Goal: Find contact information: Find contact information

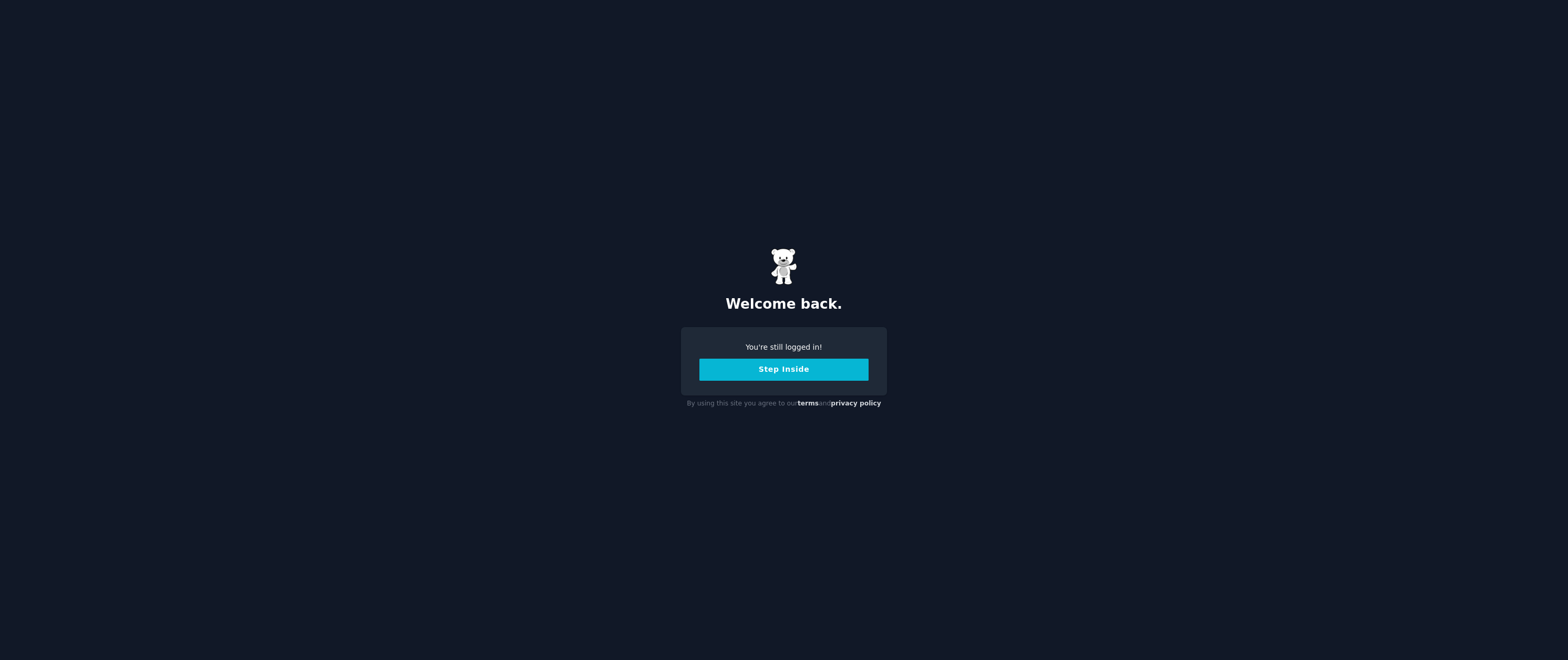
click at [808, 369] on button "Step Inside" at bounding box center [784, 369] width 169 height 22
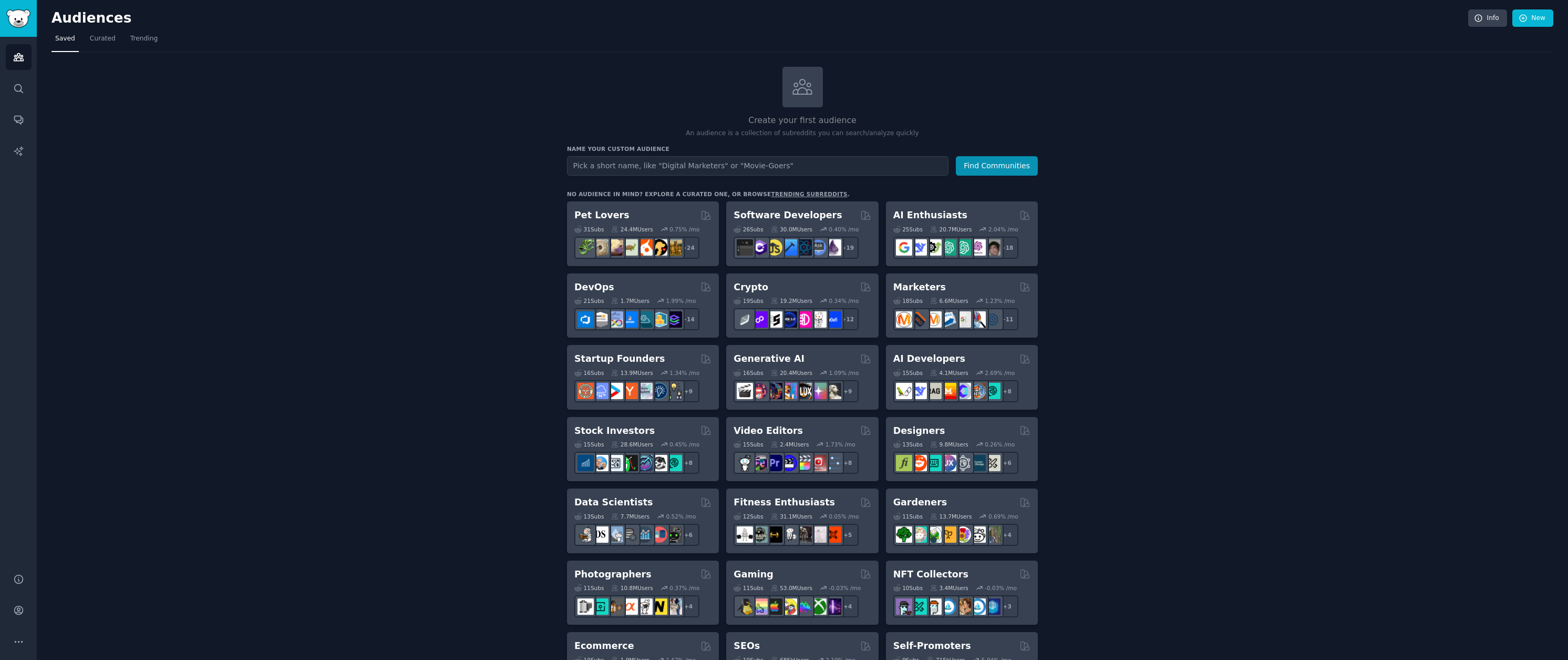
click at [726, 168] on input "text" at bounding box center [757, 166] width 382 height 20
click at [1401, 79] on div "Create your first audience An audience is a collection of subreddits you can se…" at bounding box center [802, 639] width 1502 height 1145
drag, startPoint x: 164, startPoint y: 134, endPoint x: 136, endPoint y: 118, distance: 32.2
click at [163, 133] on div "Create your first audience An audience is a collection of subreddits you can se…" at bounding box center [802, 639] width 1502 height 1145
click at [112, 35] on span "Curated" at bounding box center [102, 39] width 26 height 9
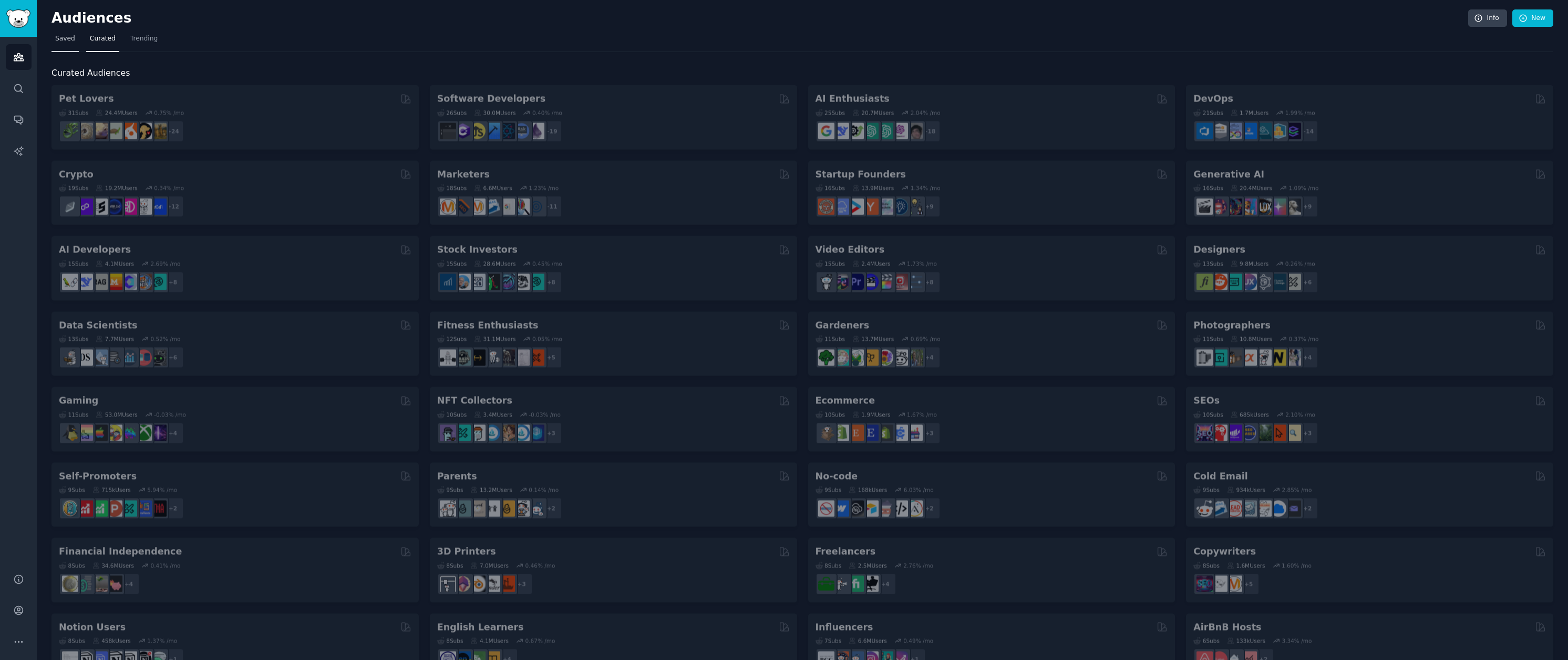
click at [70, 37] on span "Saved" at bounding box center [65, 39] width 20 height 9
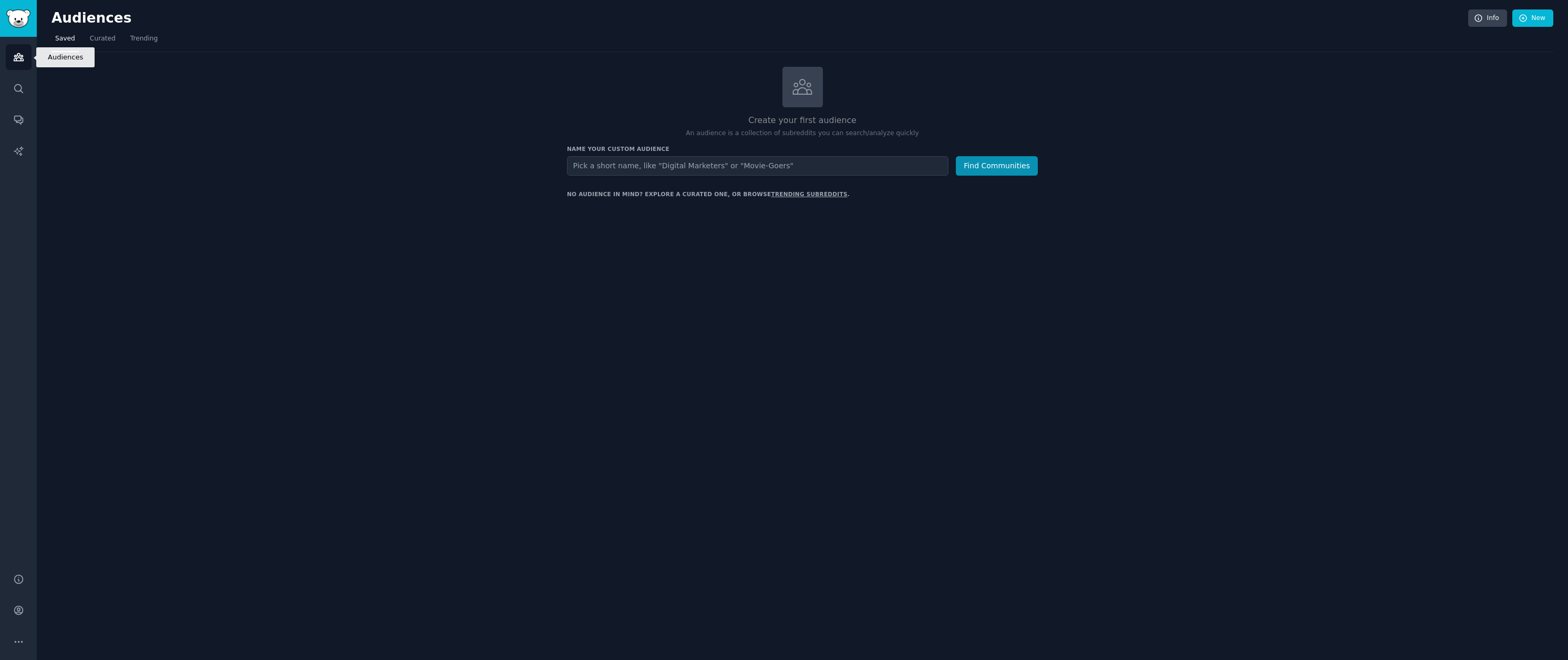
click at [26, 62] on link "Audiences" at bounding box center [18, 57] width 26 height 26
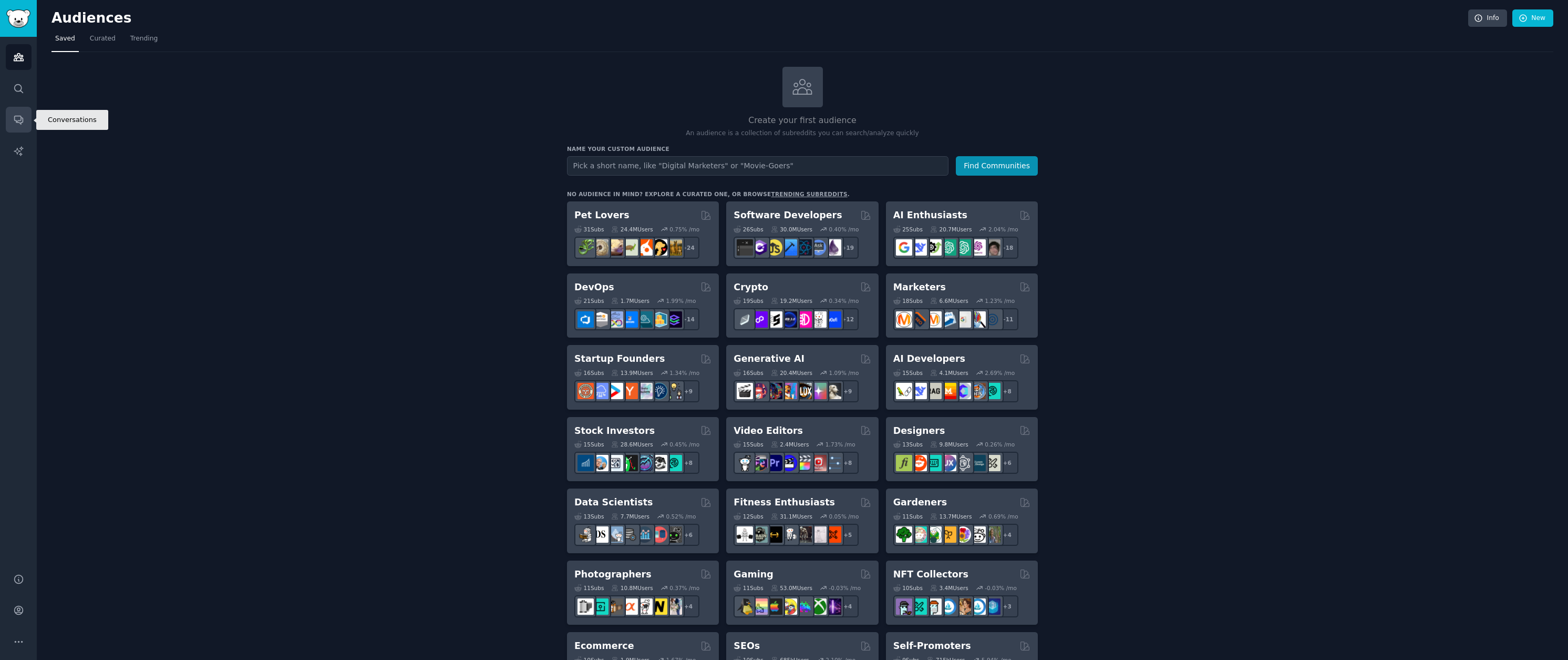
click at [23, 125] on icon "Sidebar" at bounding box center [18, 119] width 11 height 11
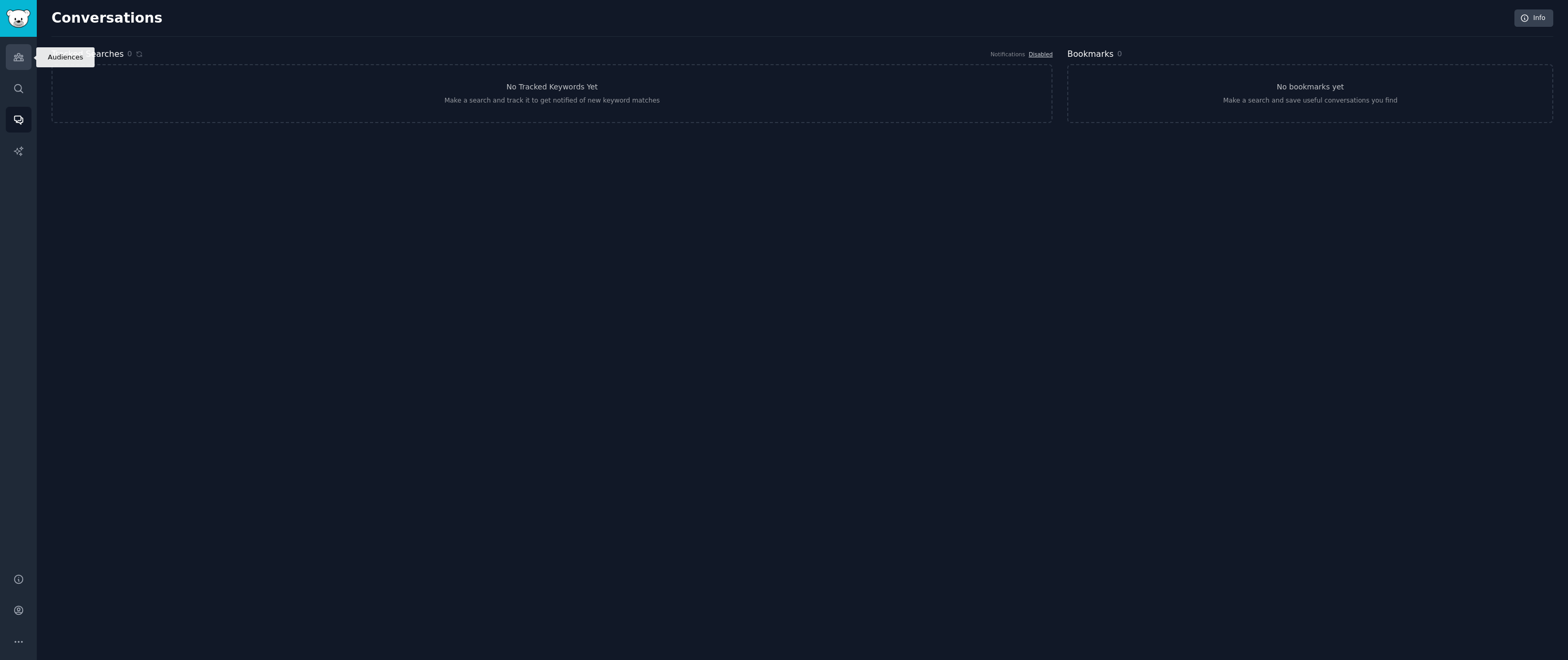
click at [15, 61] on icon "Sidebar" at bounding box center [18, 58] width 9 height 8
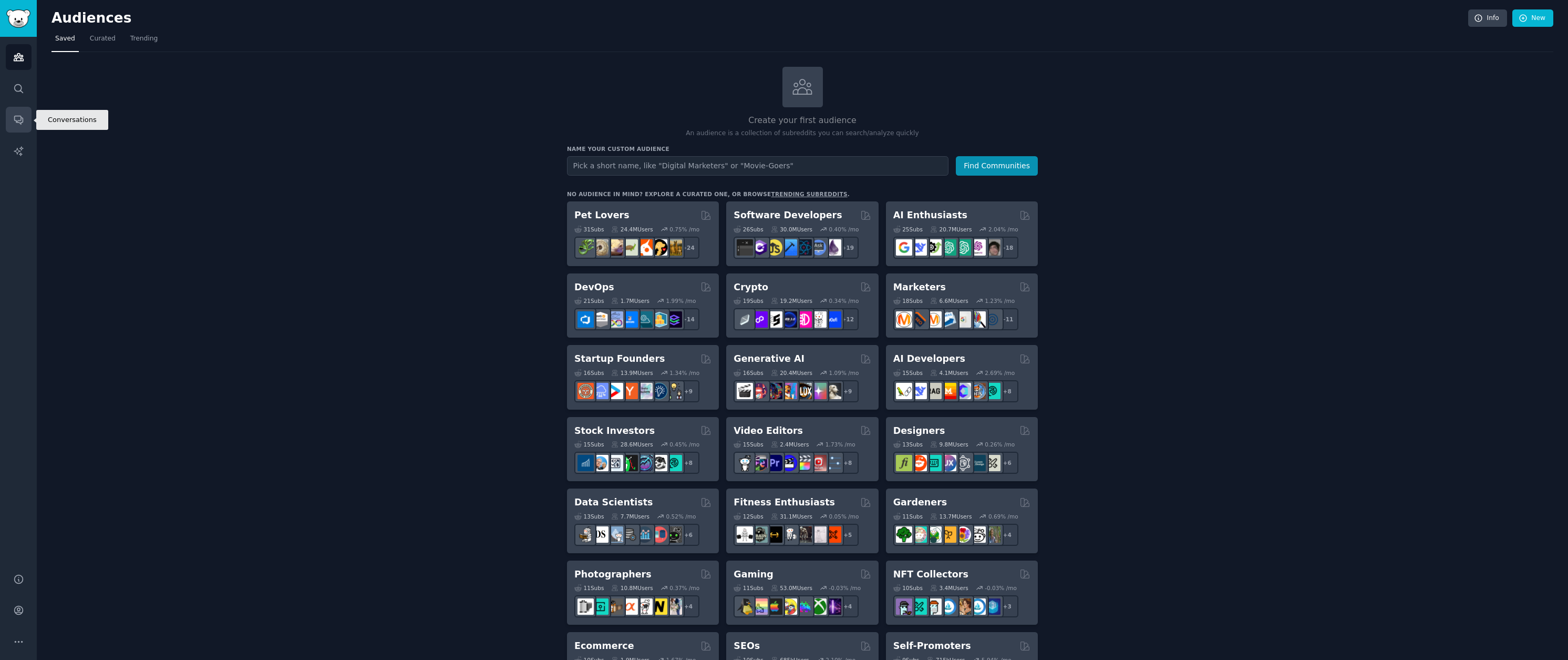
click at [23, 108] on link "Conversations" at bounding box center [18, 119] width 26 height 26
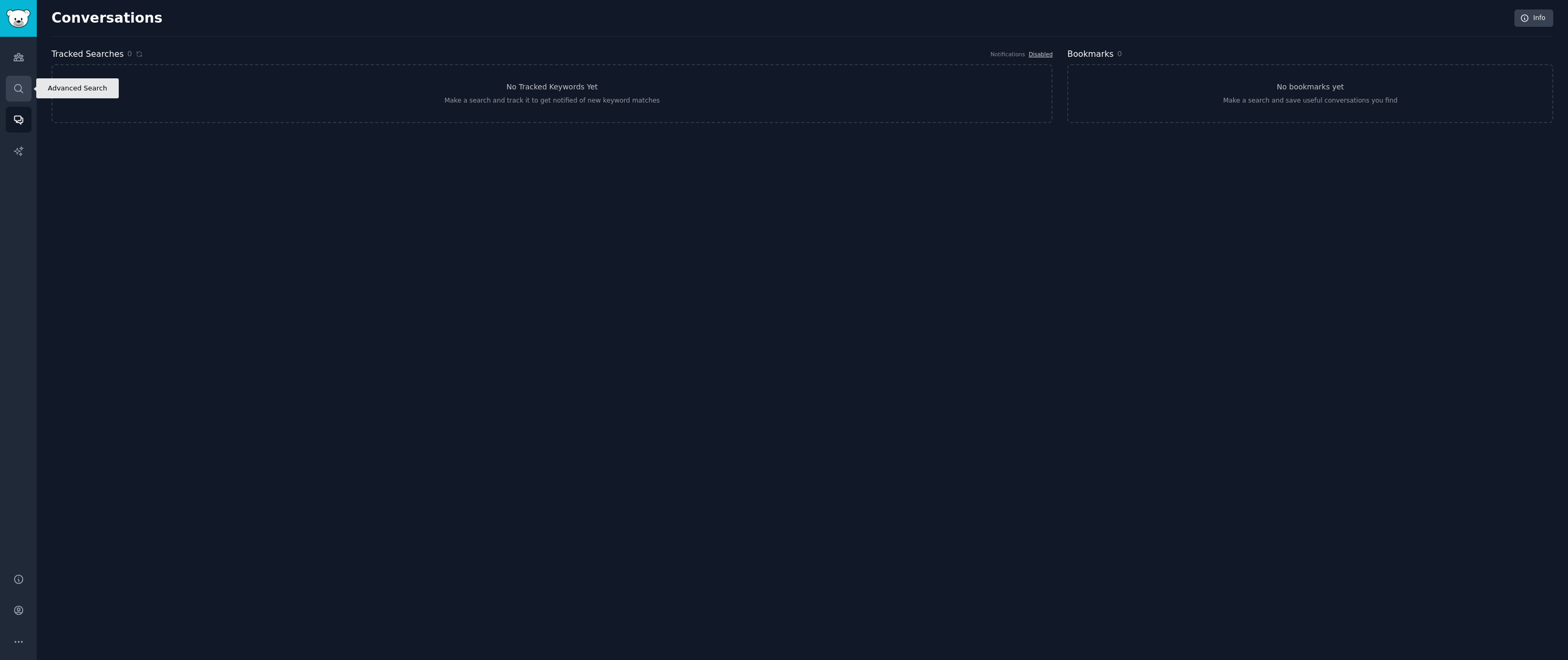
click at [21, 89] on icon "Sidebar" at bounding box center [18, 88] width 8 height 8
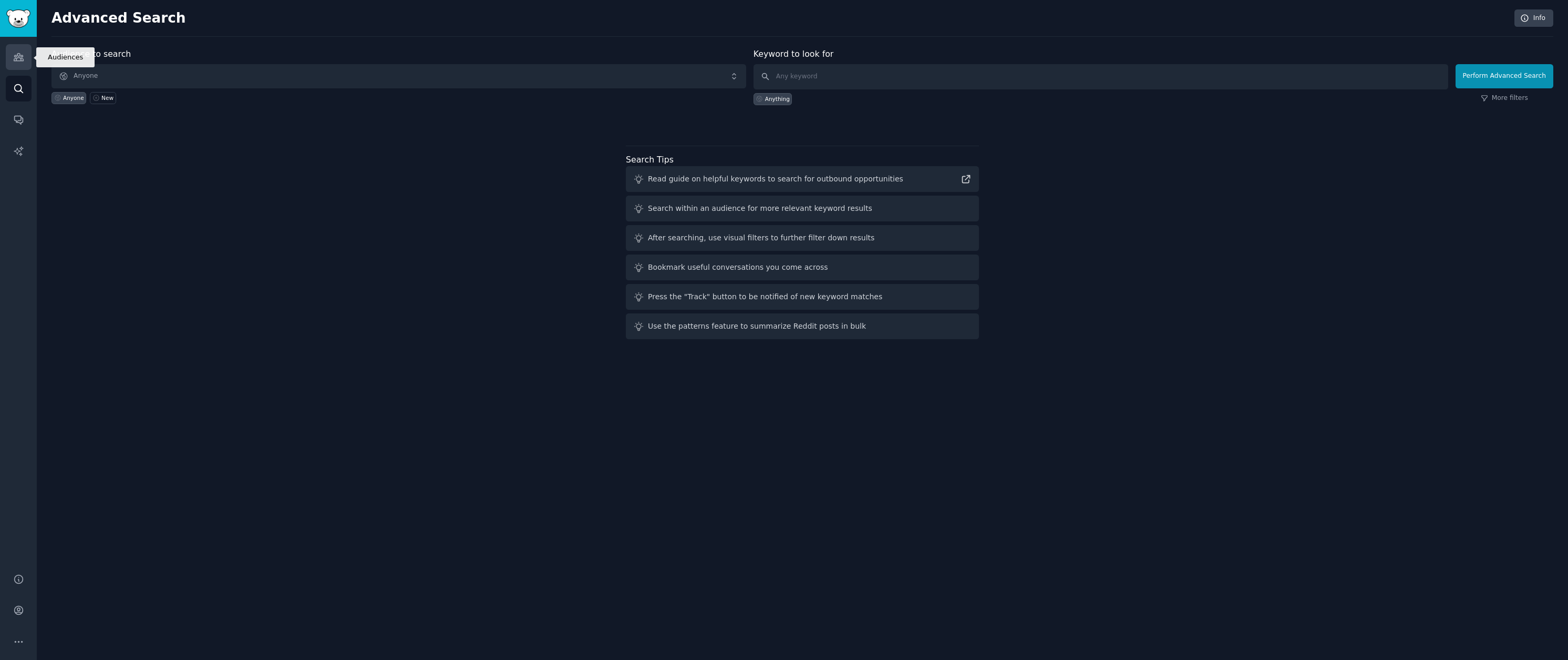
click at [25, 61] on link "Audiences" at bounding box center [18, 57] width 26 height 26
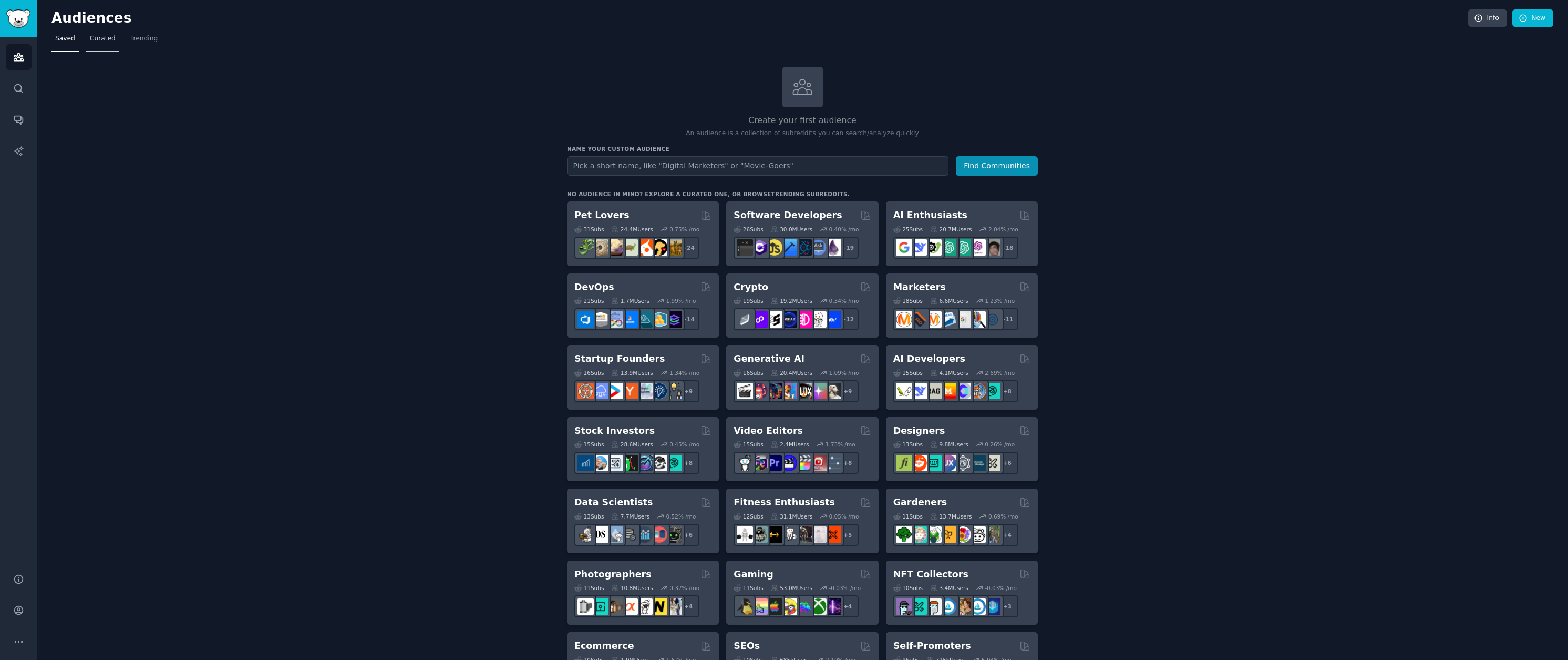
click at [100, 42] on span "Curated" at bounding box center [102, 39] width 26 height 9
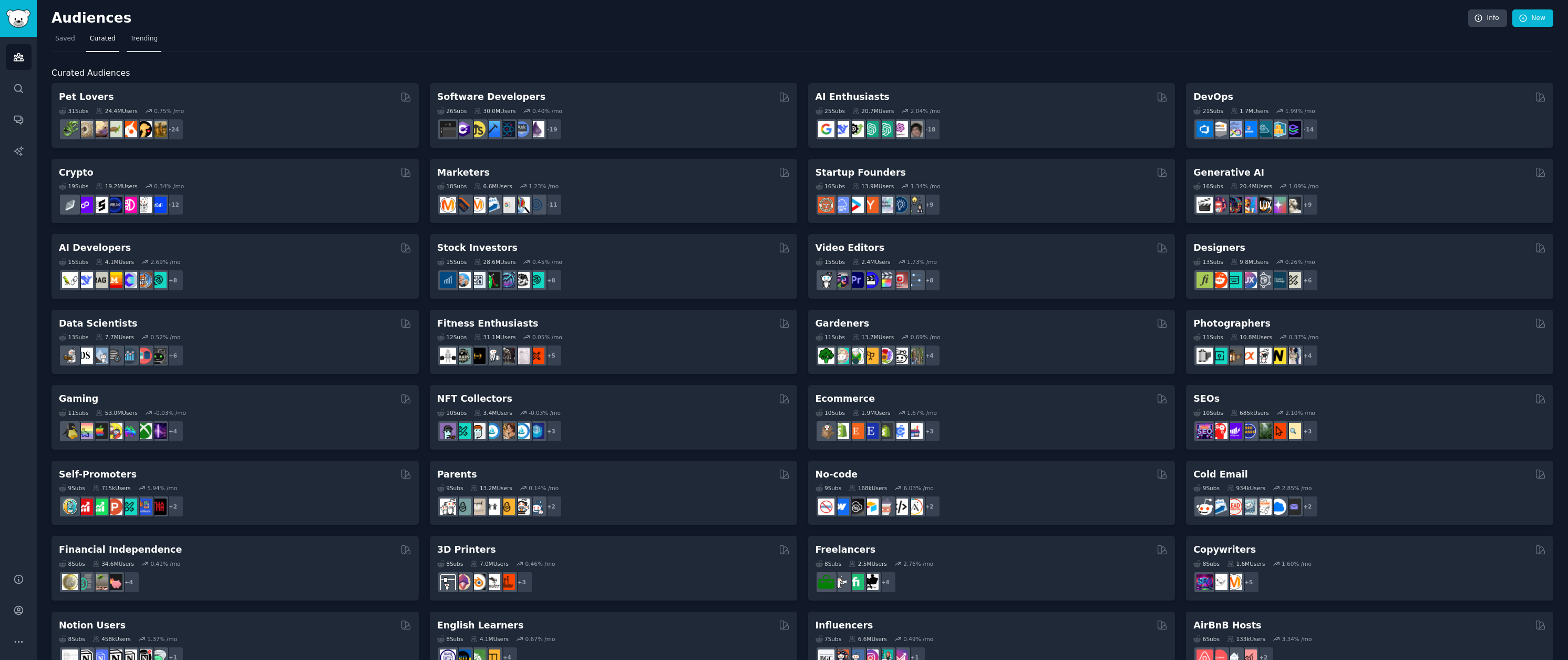
click at [140, 39] on span "Trending" at bounding box center [143, 39] width 27 height 9
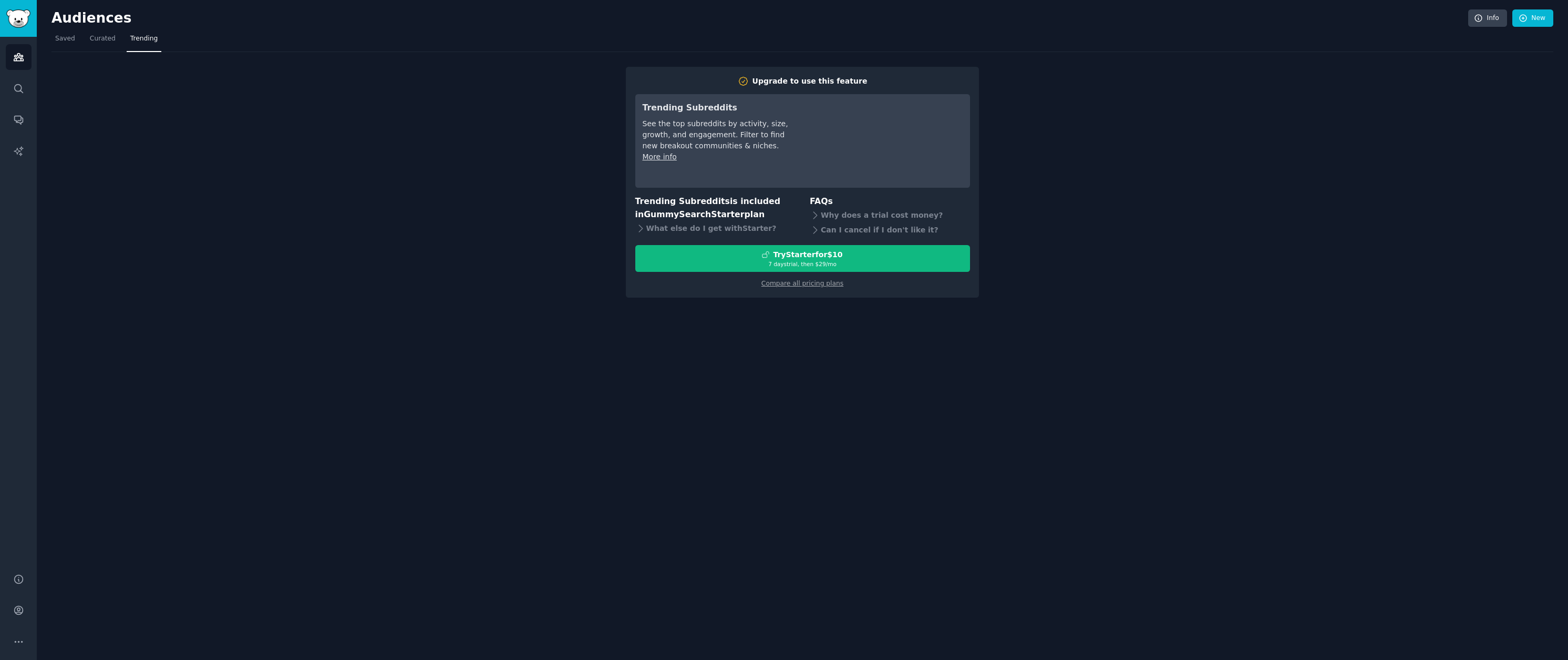
click at [80, 44] on nav "Saved Curated Trending" at bounding box center [802, 41] width 1502 height 21
click at [61, 42] on span "Saved" at bounding box center [65, 39] width 20 height 9
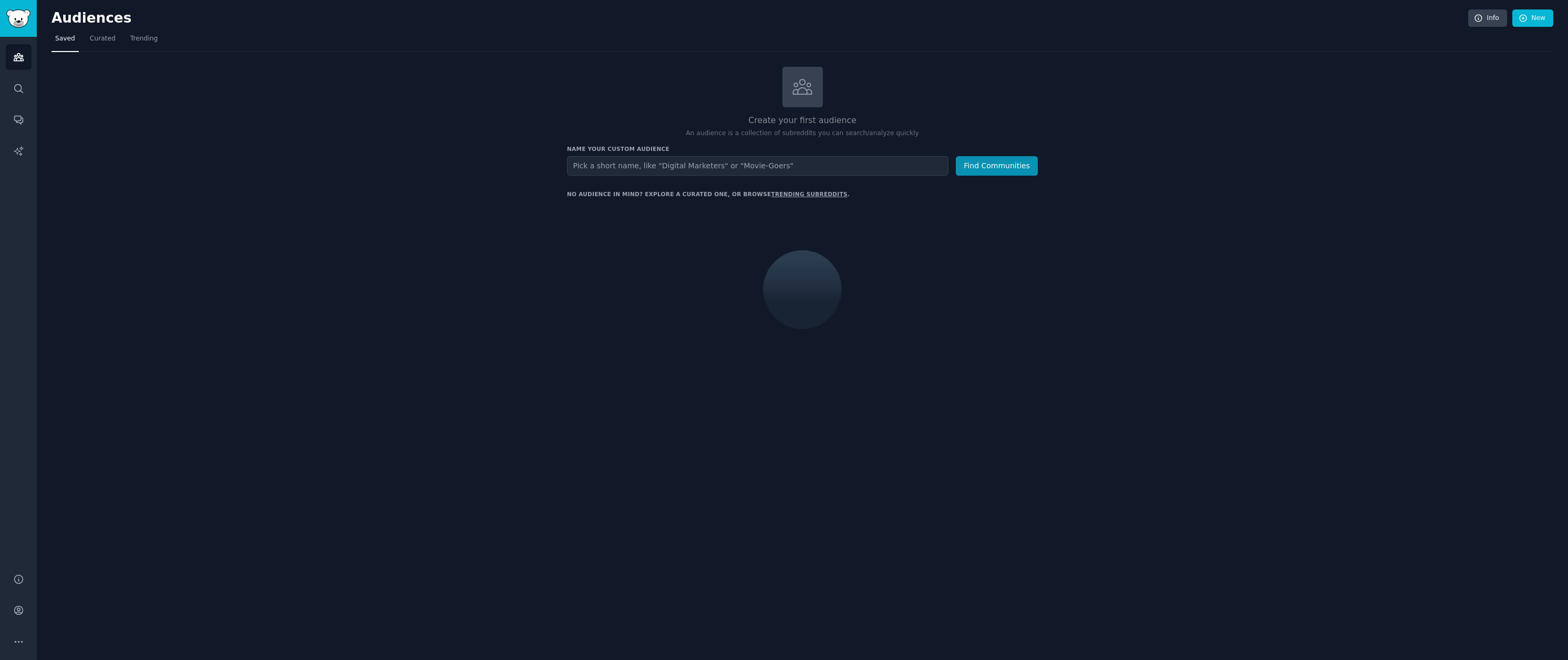
click at [28, 70] on div "Audiences Search Conversations AI Reports" at bounding box center [18, 298] width 37 height 523
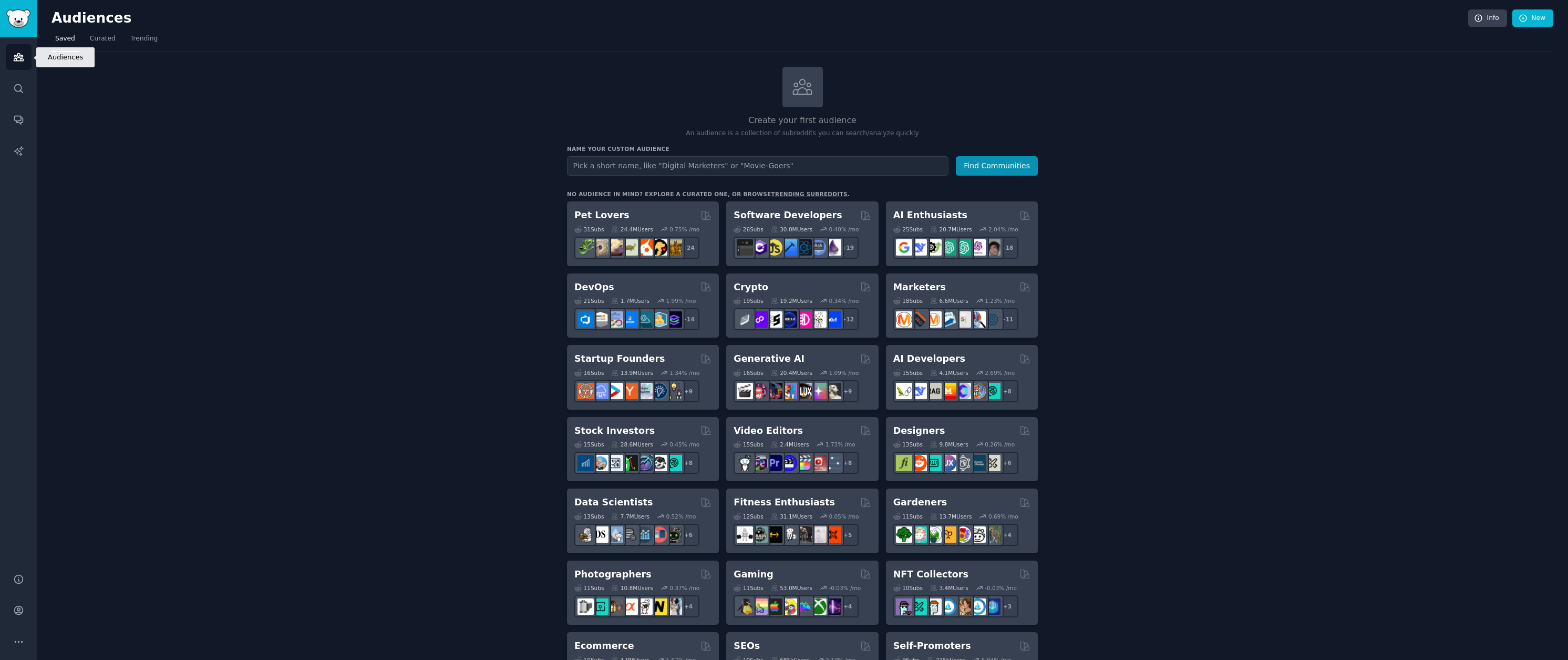
click at [25, 51] on link "Audiences" at bounding box center [18, 57] width 26 height 26
click at [26, 30] on link "Sidebar" at bounding box center [18, 18] width 37 height 37
click at [764, 156] on input "text" at bounding box center [757, 166] width 382 height 20
click at [1534, 15] on link "New" at bounding box center [1533, 18] width 41 height 18
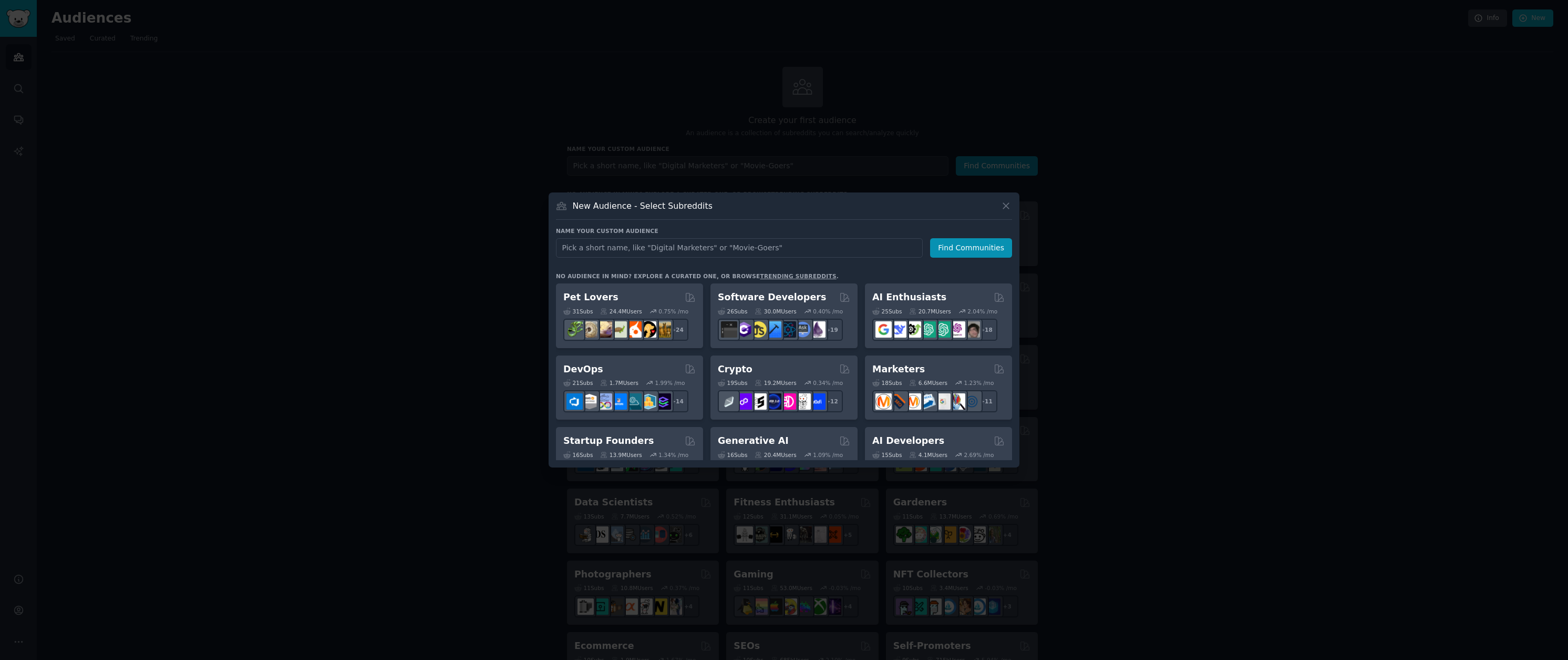
click at [1301, 68] on div at bounding box center [784, 330] width 1568 height 660
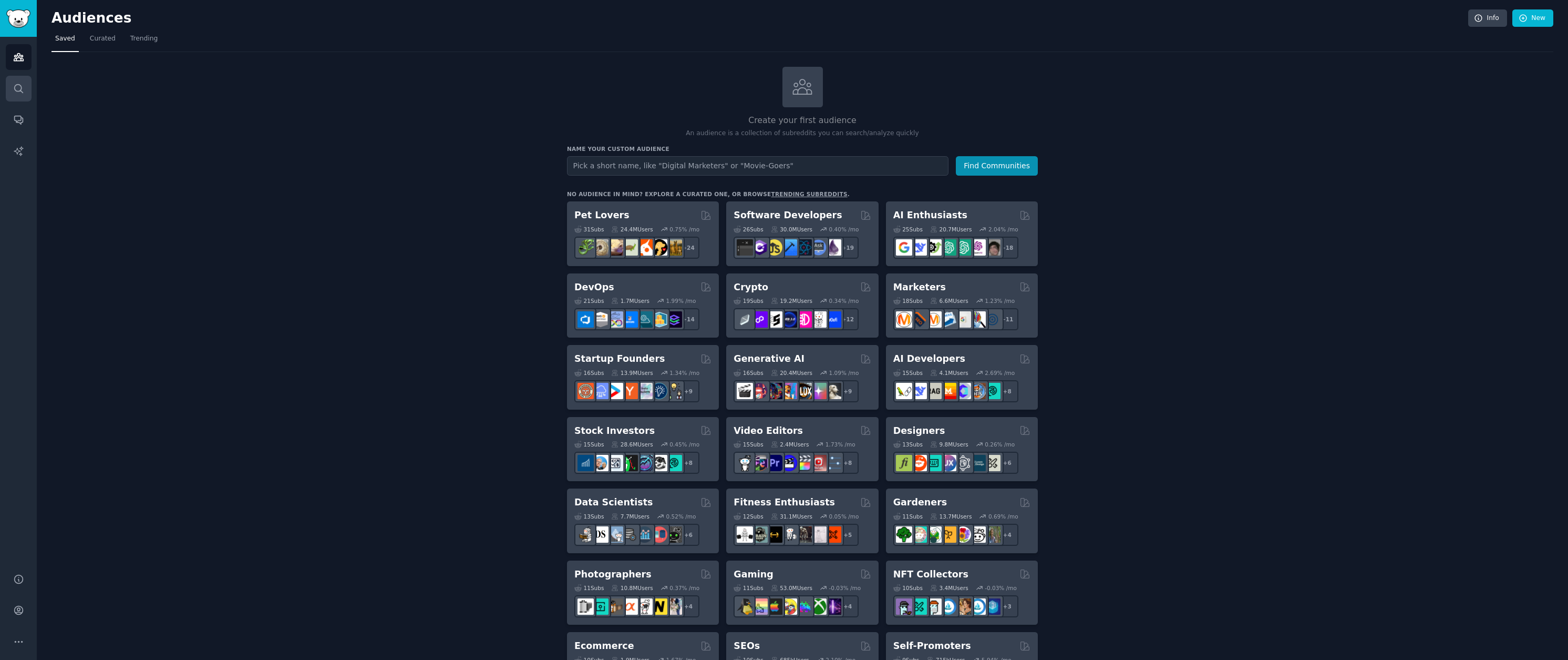
click at [9, 85] on link "Search" at bounding box center [18, 89] width 26 height 26
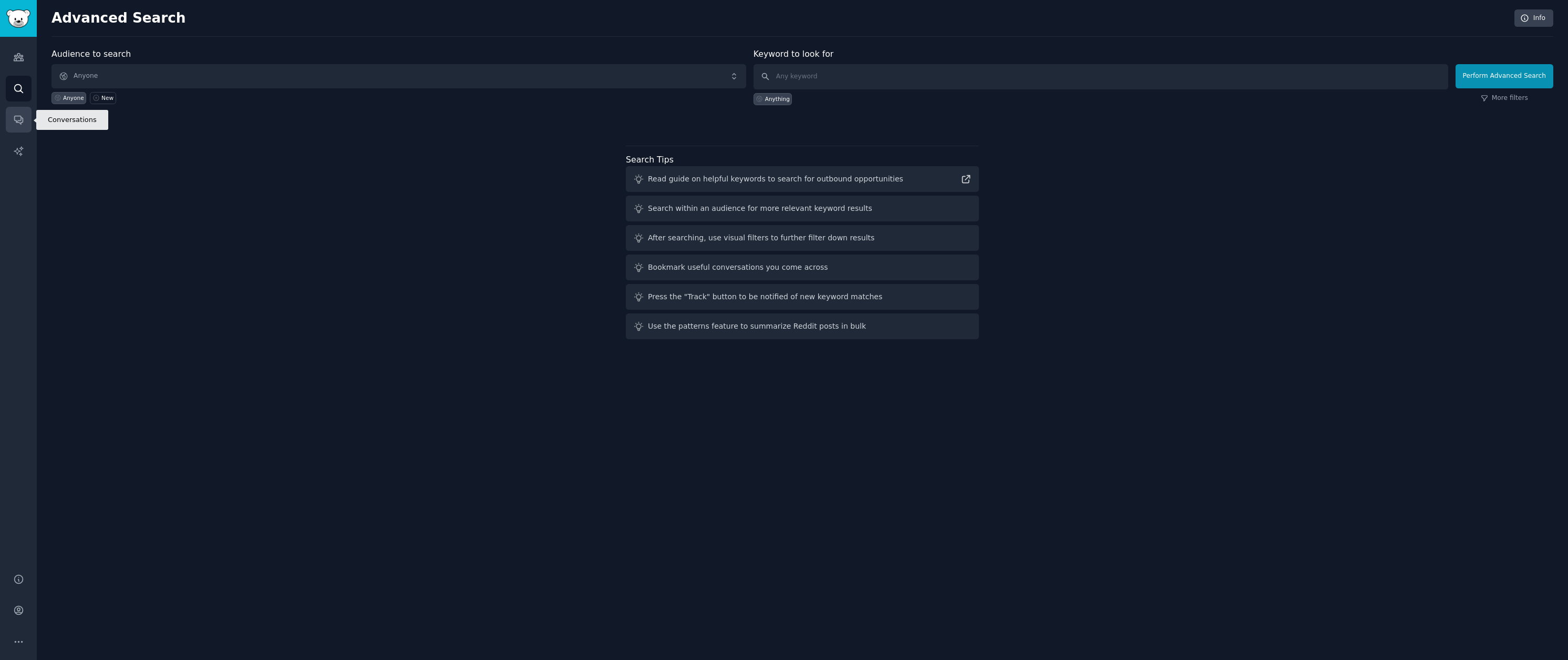
click at [23, 127] on link "Conversations" at bounding box center [18, 119] width 26 height 26
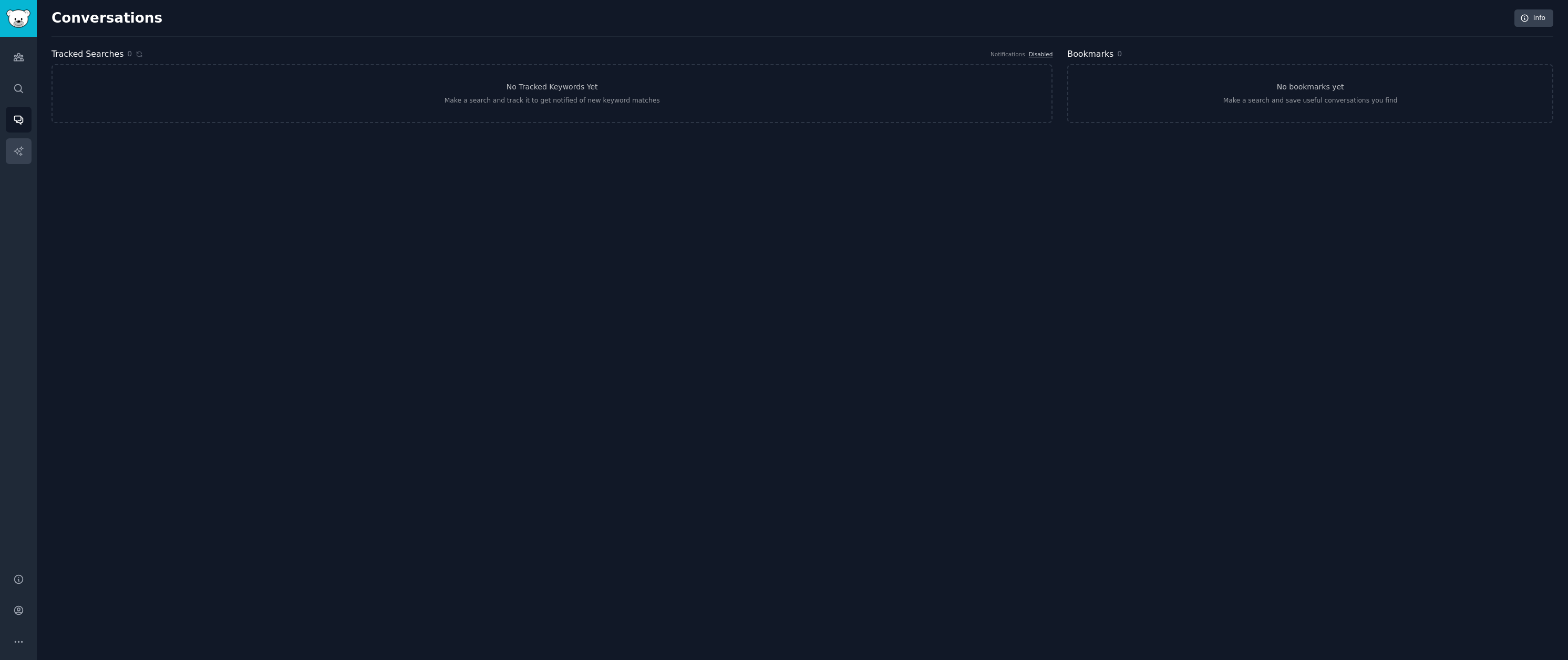
click at [27, 151] on link "AI Reports" at bounding box center [18, 151] width 26 height 26
click at [20, 114] on icon "Sidebar" at bounding box center [18, 119] width 11 height 11
click at [14, 80] on link "Search" at bounding box center [18, 89] width 26 height 26
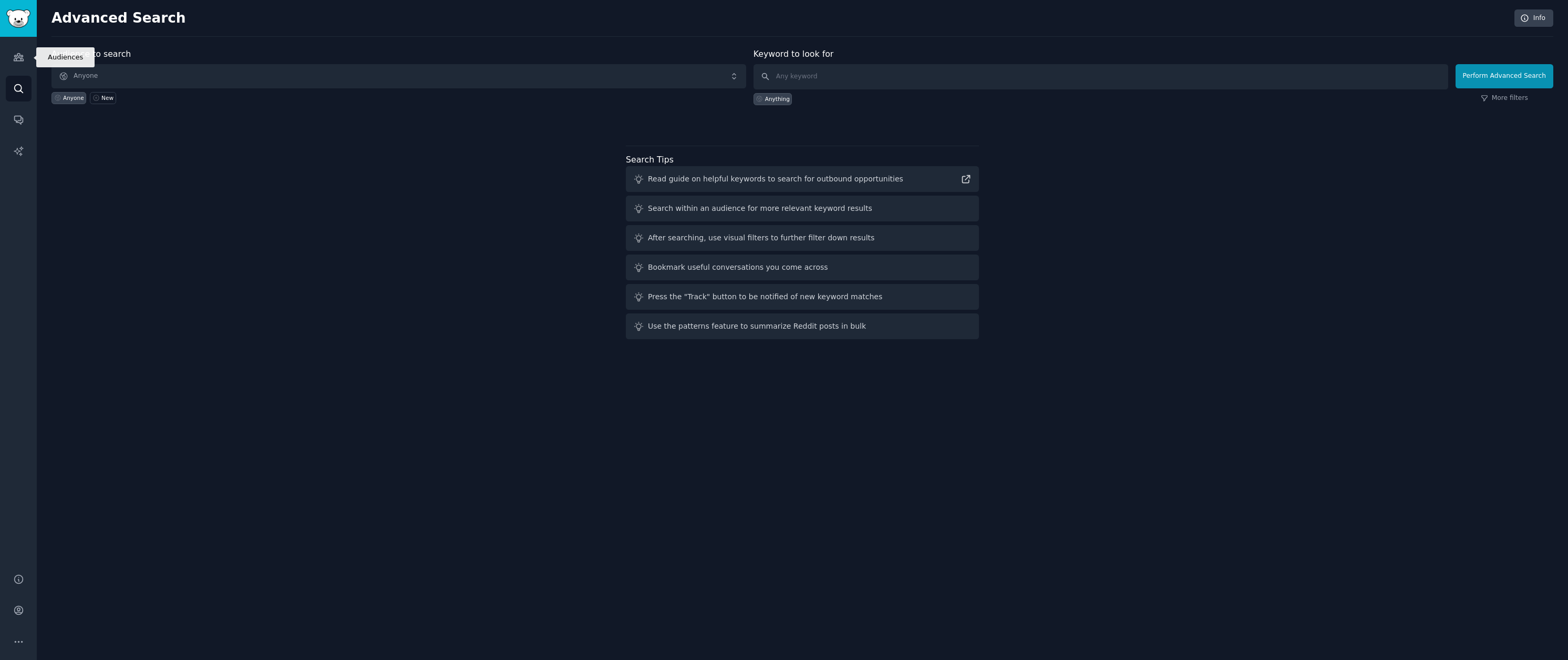
click at [11, 47] on link "Audiences" at bounding box center [18, 57] width 26 height 26
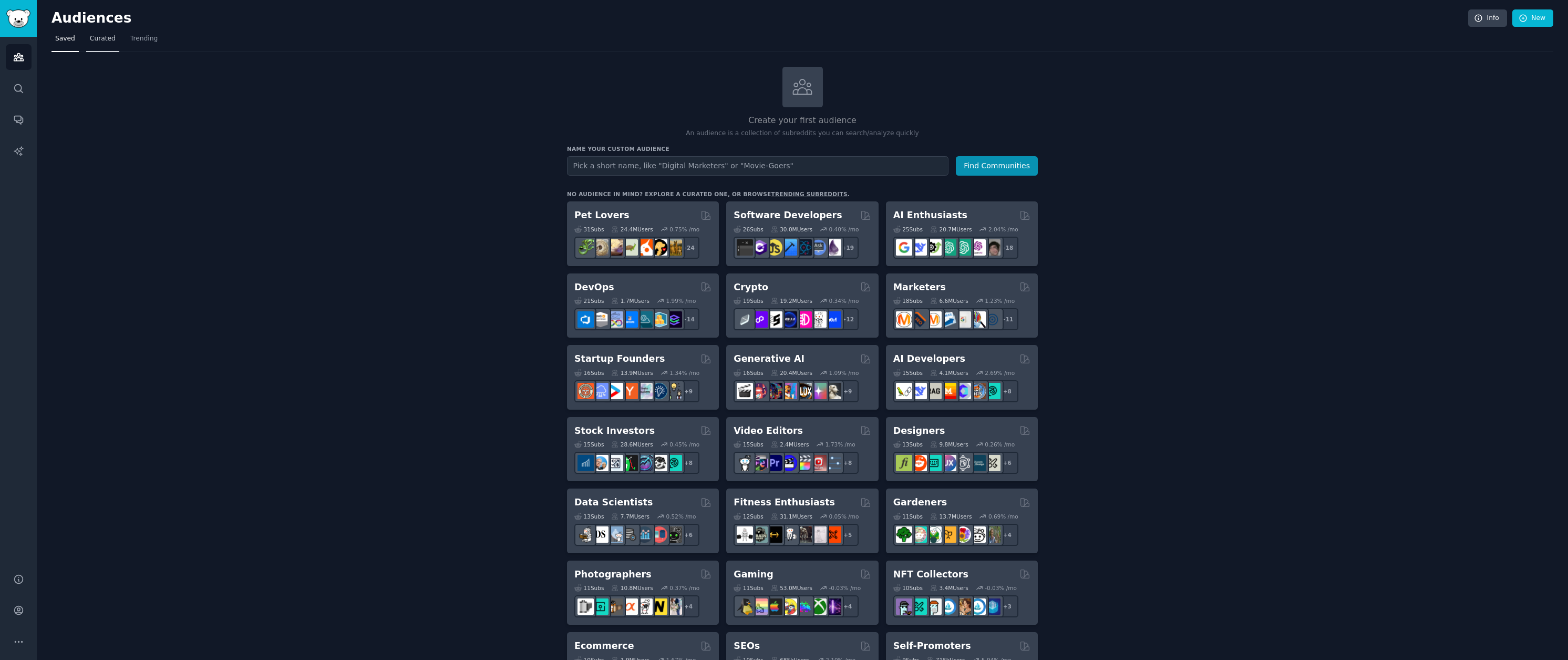
click at [107, 35] on span "Curated" at bounding box center [102, 39] width 26 height 9
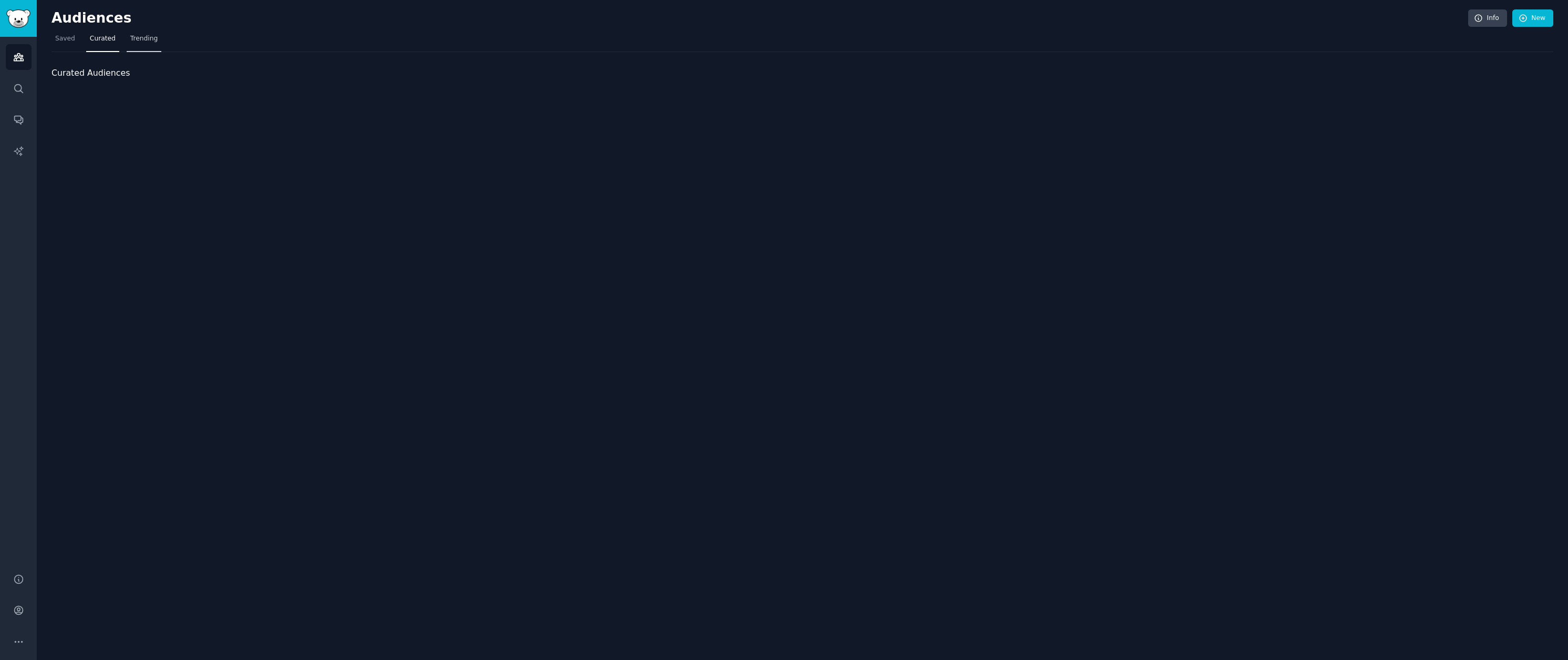
click at [127, 36] on link "Trending" at bounding box center [143, 41] width 35 height 21
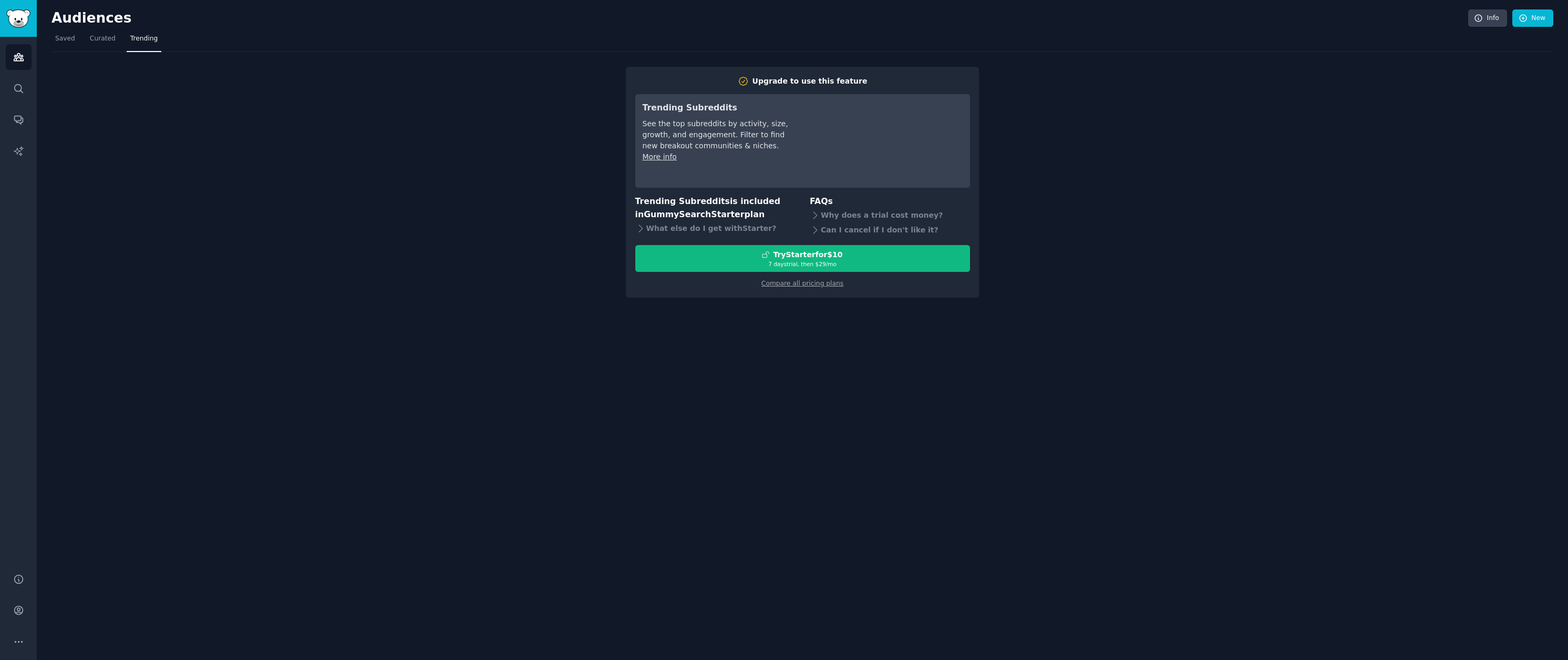
click at [78, 39] on nav "Saved Curated Trending" at bounding box center [802, 41] width 1502 height 21
click at [28, 37] on div "Audiences Search Conversations AI Reports" at bounding box center [18, 298] width 37 height 523
click at [20, 16] on img "Sidebar" at bounding box center [18, 18] width 24 height 18
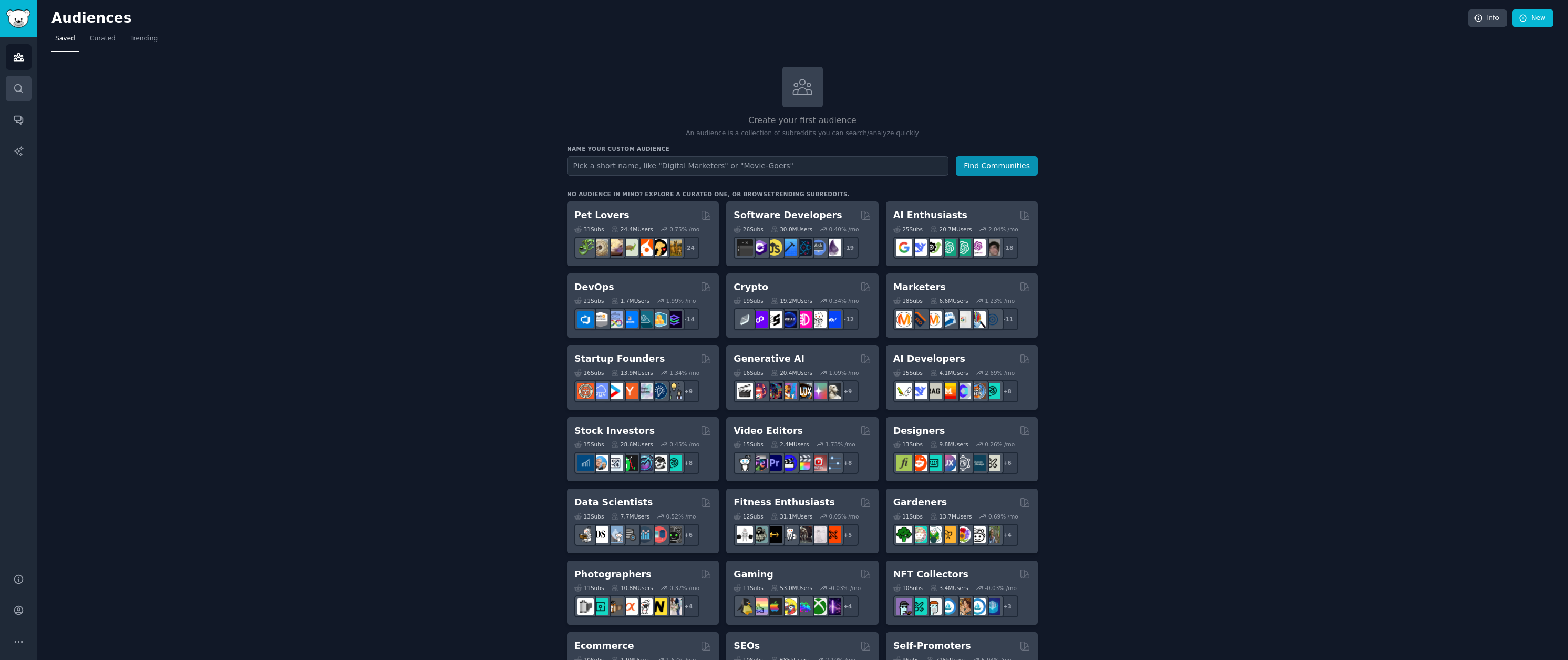
click at [23, 90] on icon "Sidebar" at bounding box center [18, 88] width 11 height 11
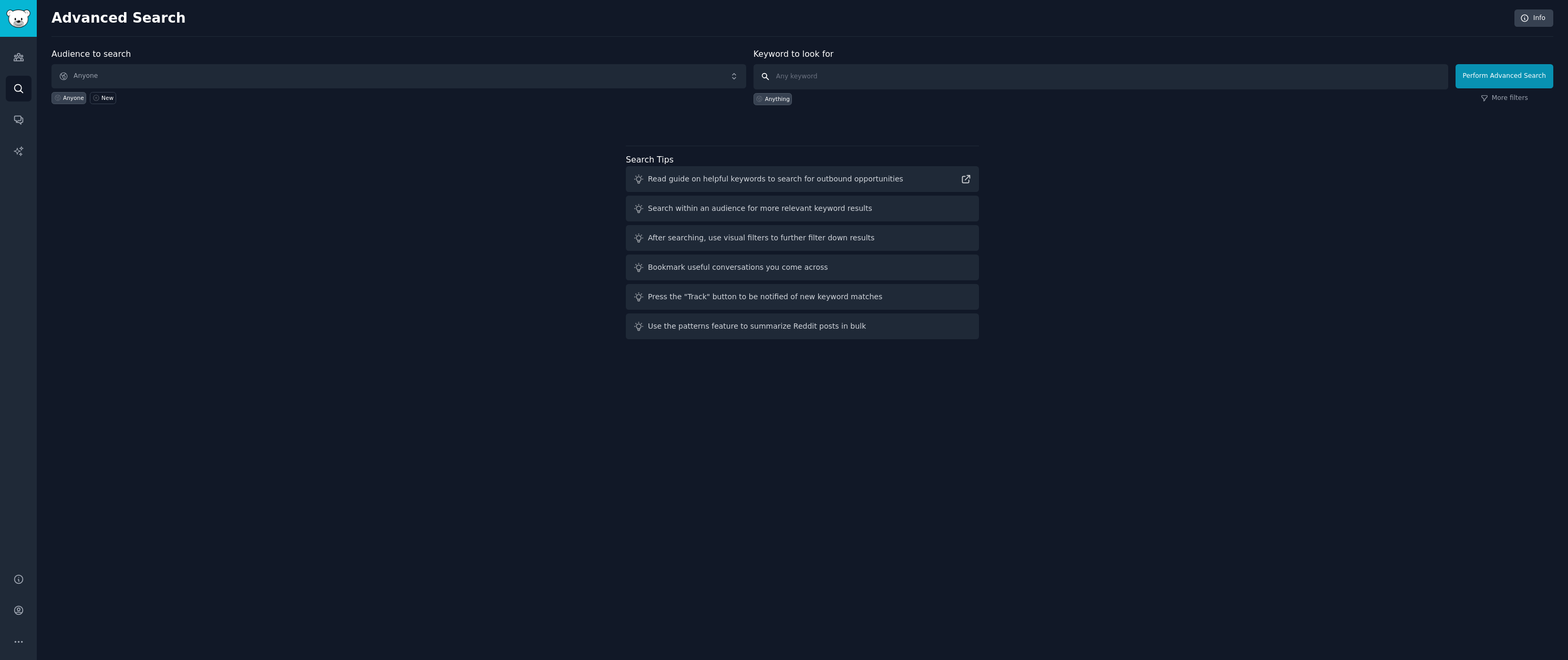
click at [1009, 83] on input "text" at bounding box center [1101, 76] width 695 height 25
click at [1540, 78] on button "Perform Advanced Search" at bounding box center [1504, 76] width 98 height 24
click at [865, 72] on input "text" at bounding box center [1101, 76] width 695 height 25
type input "test"
click at [1491, 78] on button "Perform Advanced Search" at bounding box center [1504, 76] width 98 height 24
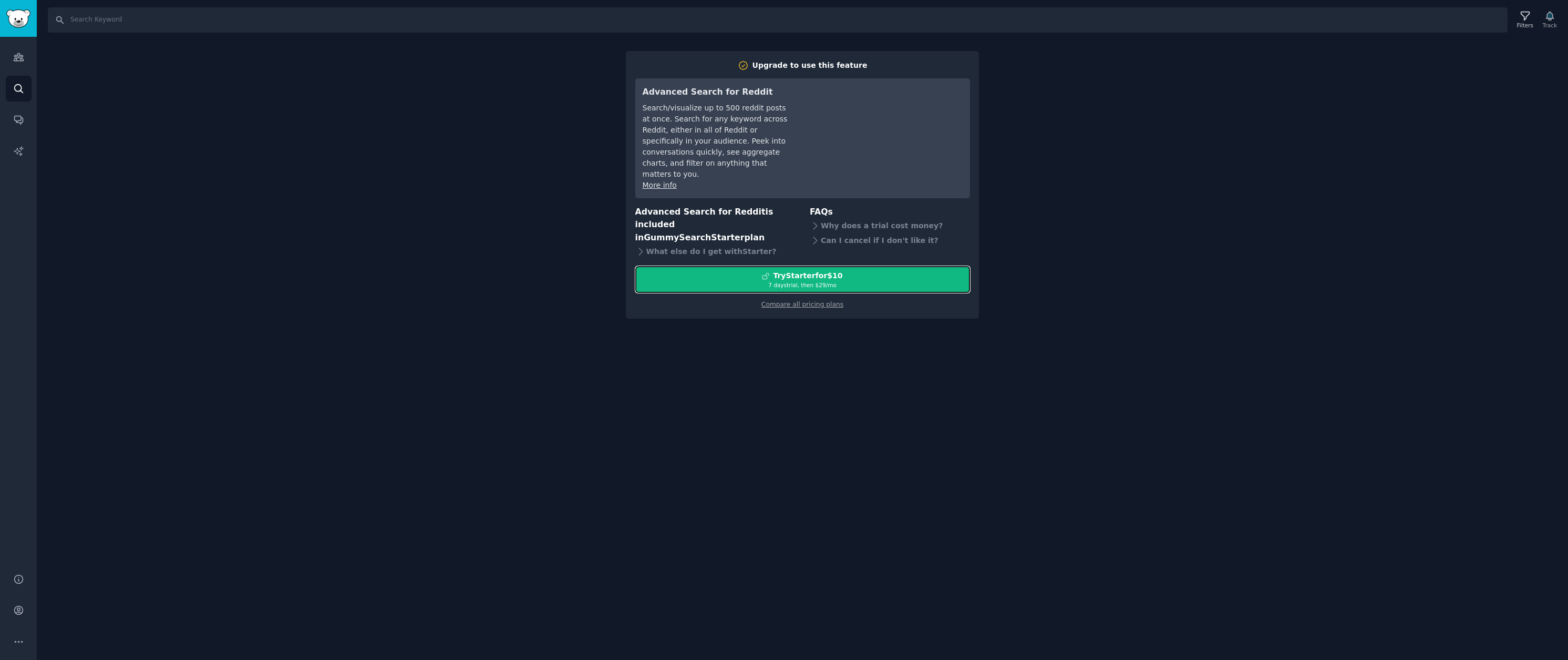
click at [800, 281] on div "7 days trial, then $ 29 /mo" at bounding box center [802, 285] width 334 height 8
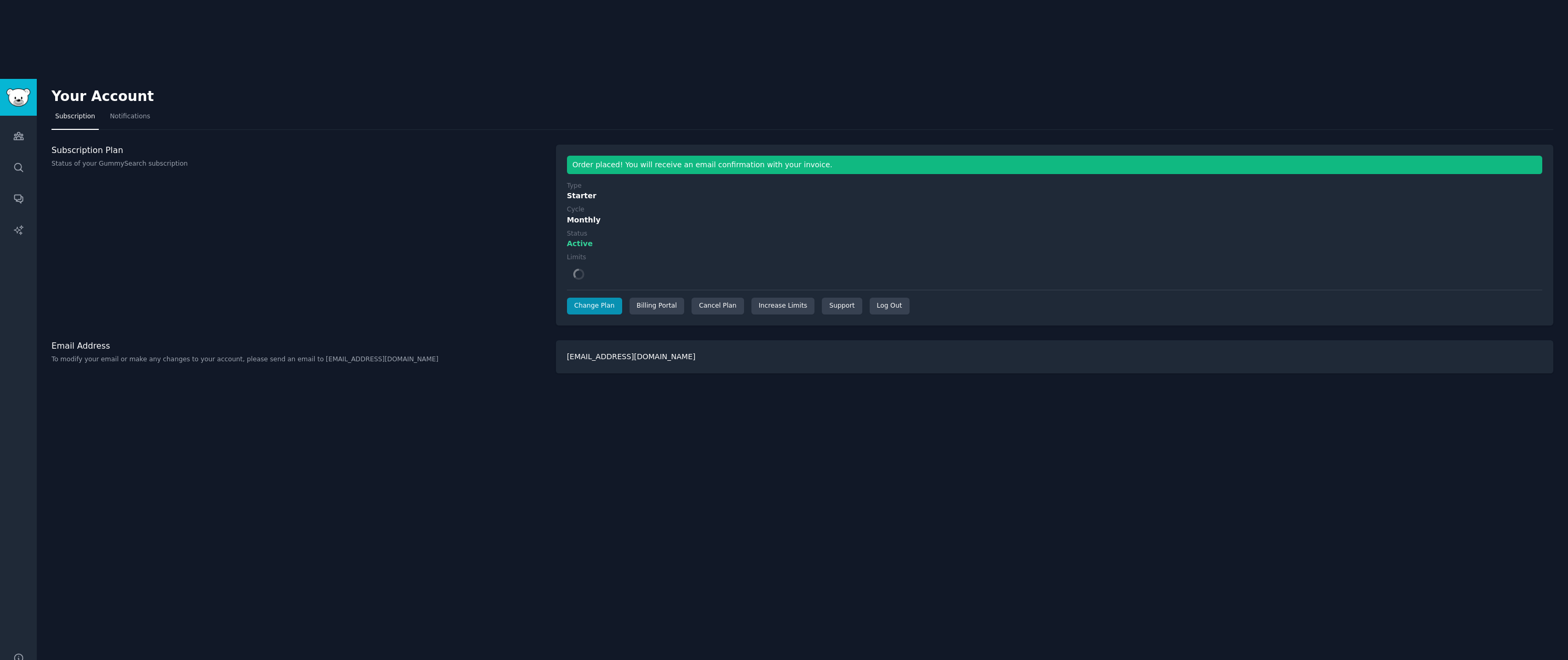
drag, startPoint x: 429, startPoint y: 190, endPoint x: 479, endPoint y: 131, distance: 77.3
click at [430, 190] on div "Subscription Plan Status of your GummySearch subscription" at bounding box center [298, 235] width 493 height 181
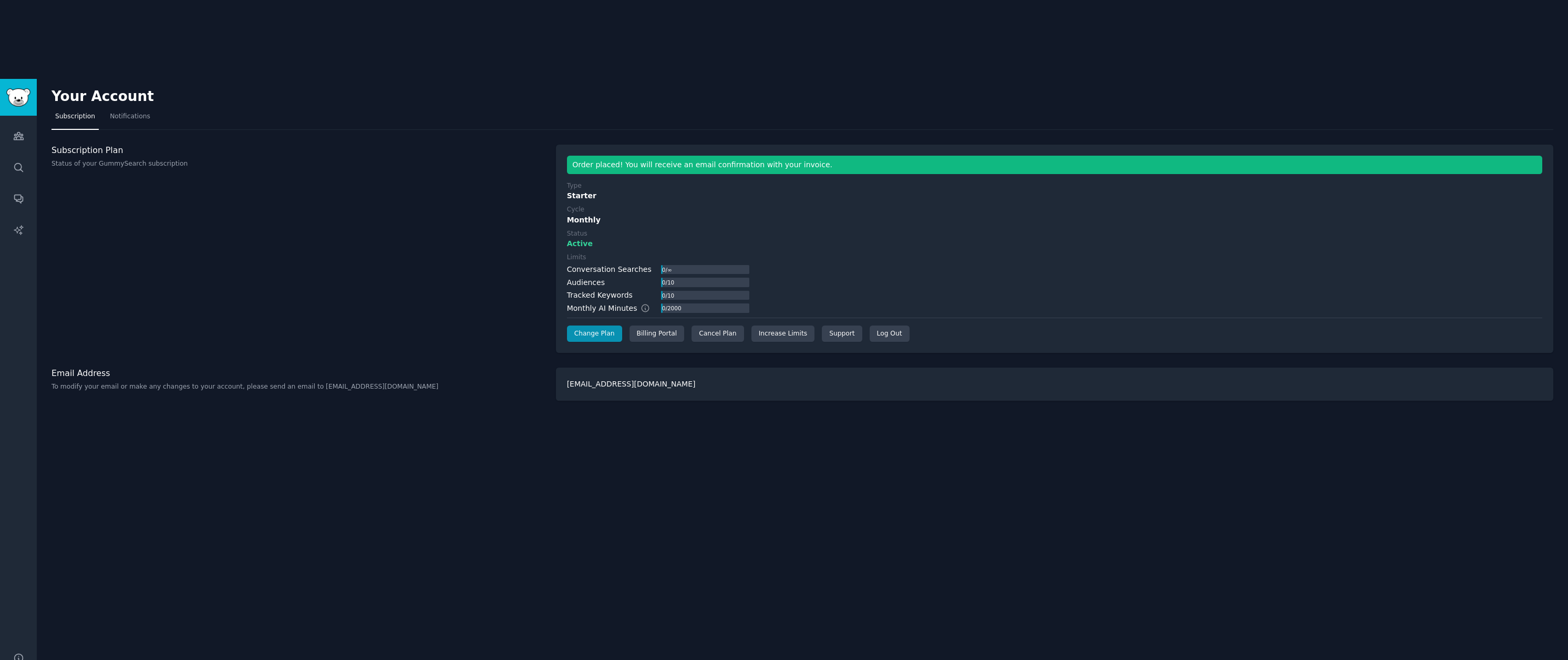
click at [579, 367] on div "[EMAIL_ADDRESS][DOMAIN_NAME]" at bounding box center [1054, 384] width 998 height 33
click at [582, 367] on div "ops@unblockedbrands.com" at bounding box center [1054, 384] width 998 height 33
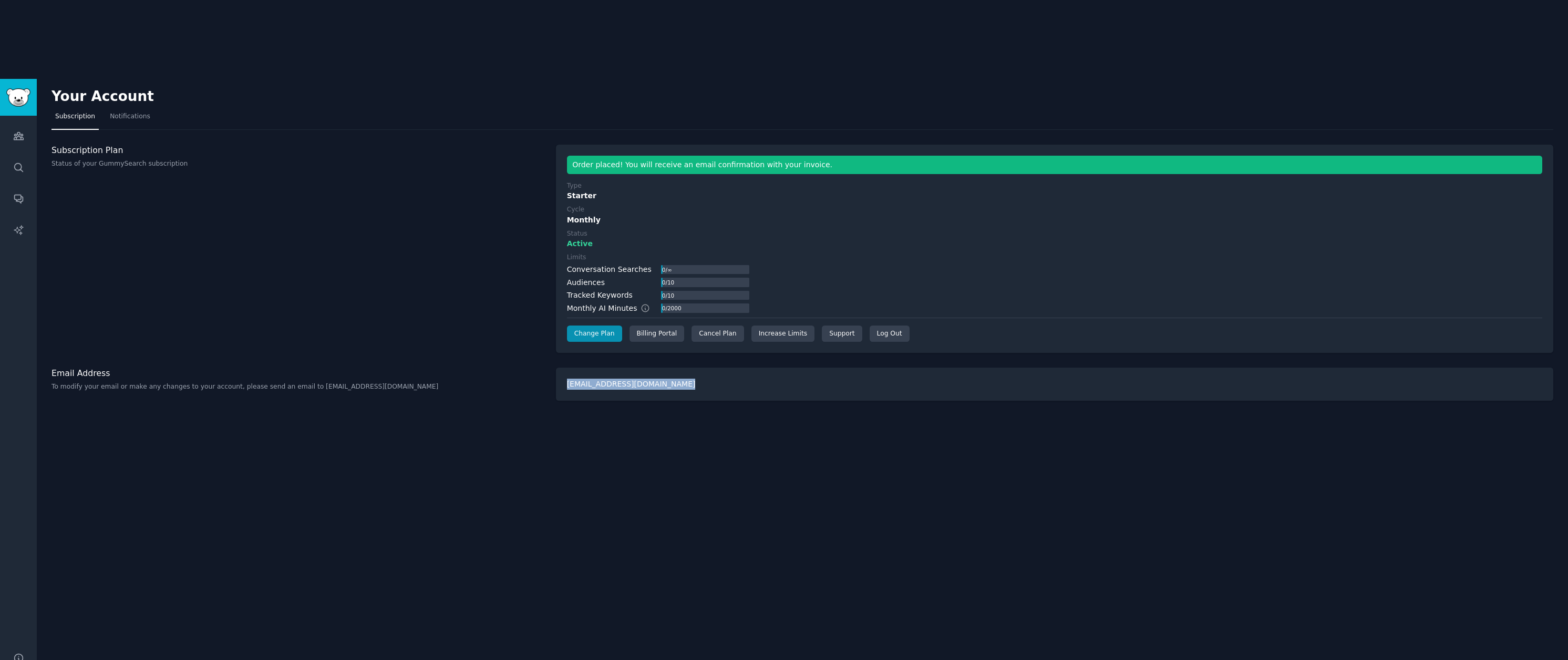
copy body "ops@unblockedbrands.com"
click at [356, 238] on div "Subscription Plan Status of your GummySearch subscription" at bounding box center [298, 249] width 493 height 209
